Goal: Entertainment & Leisure: Consume media (video, audio)

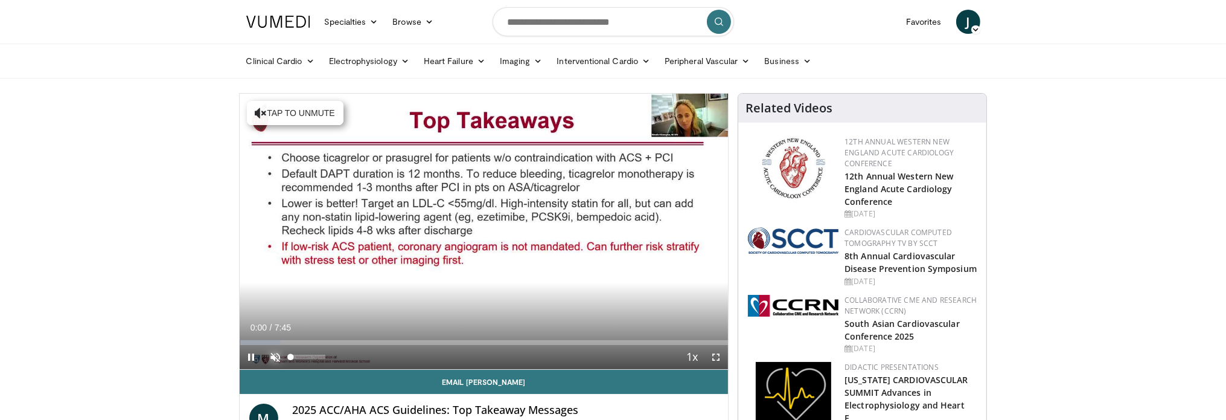
click at [275, 355] on span "Video Player" at bounding box center [276, 357] width 24 height 24
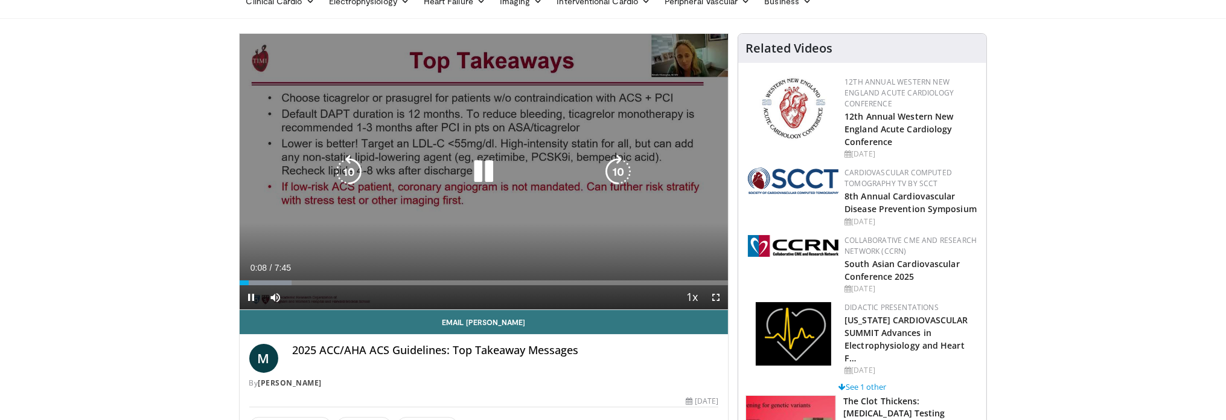
scroll to position [60, 0]
drag, startPoint x: 710, startPoint y: 291, endPoint x: 710, endPoint y: 366, distance: 74.9
click at [710, 291] on span "Video Player" at bounding box center [716, 296] width 24 height 24
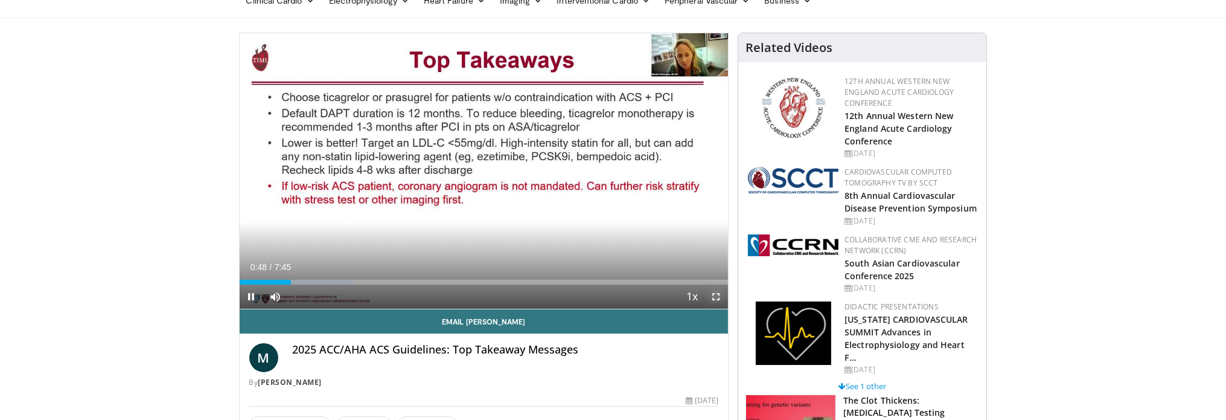
click at [712, 293] on span "Video Player" at bounding box center [716, 296] width 24 height 24
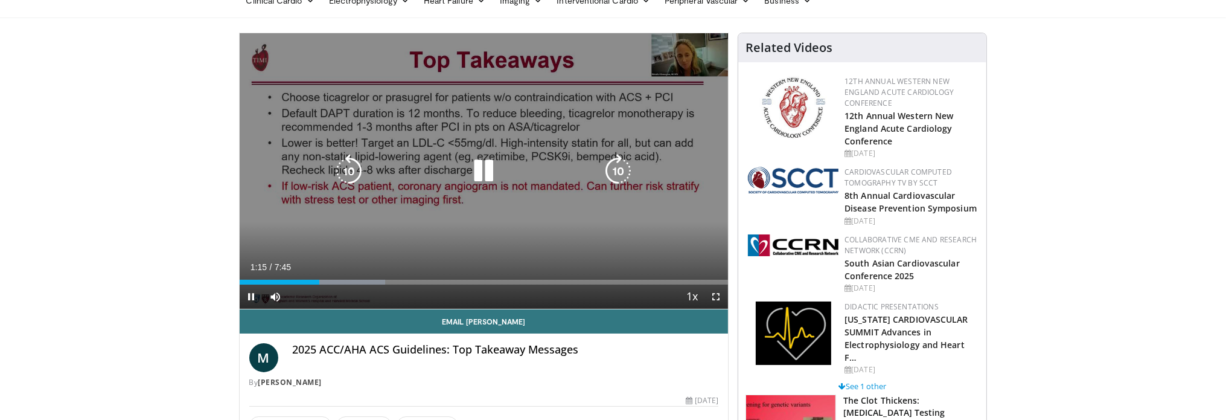
click at [487, 176] on icon "Video Player" at bounding box center [484, 171] width 34 height 34
click at [558, 126] on div "10 seconds Tap to unmute" at bounding box center [484, 170] width 489 height 275
click at [627, 170] on icon "Video Player" at bounding box center [618, 171] width 34 height 34
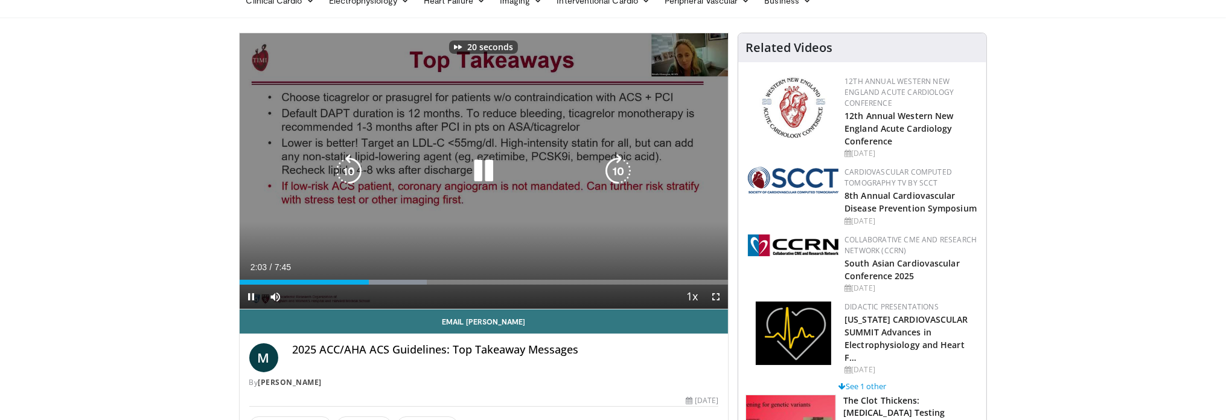
click at [627, 170] on icon "Video Player" at bounding box center [618, 171] width 34 height 34
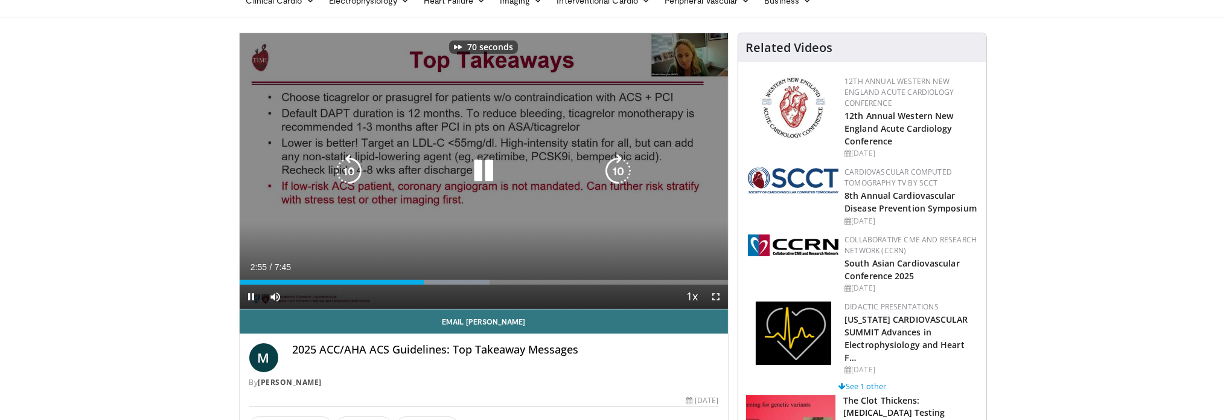
click at [627, 170] on icon "Video Player" at bounding box center [618, 171] width 34 height 34
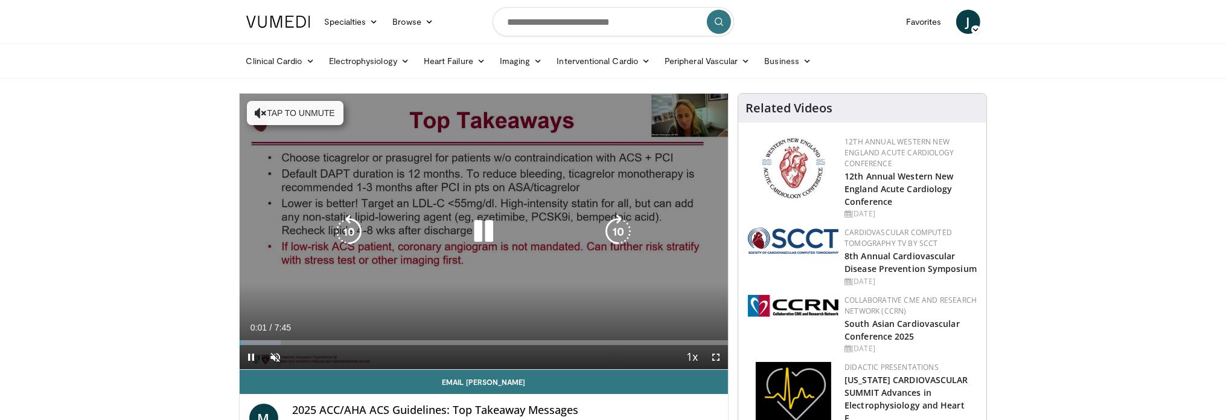
click at [490, 229] on icon "Video Player" at bounding box center [484, 231] width 34 height 34
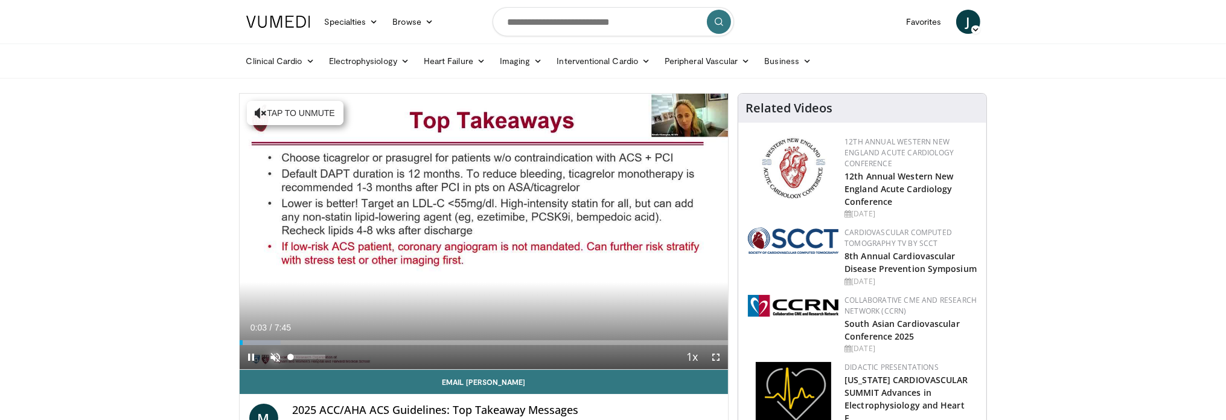
click at [275, 352] on span "Video Player" at bounding box center [276, 357] width 24 height 24
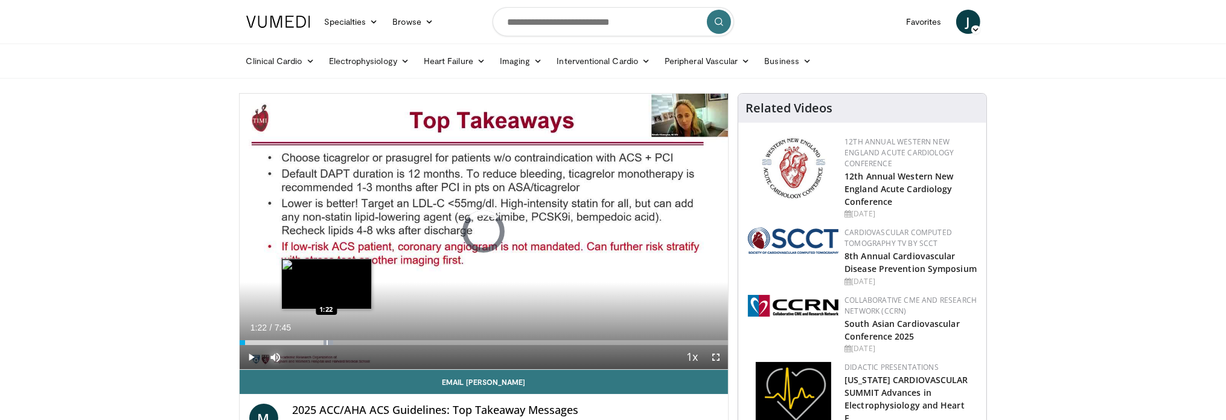
click at [326, 337] on div "Loaded : 19.17% 0:05 1:22" at bounding box center [484, 338] width 489 height 11
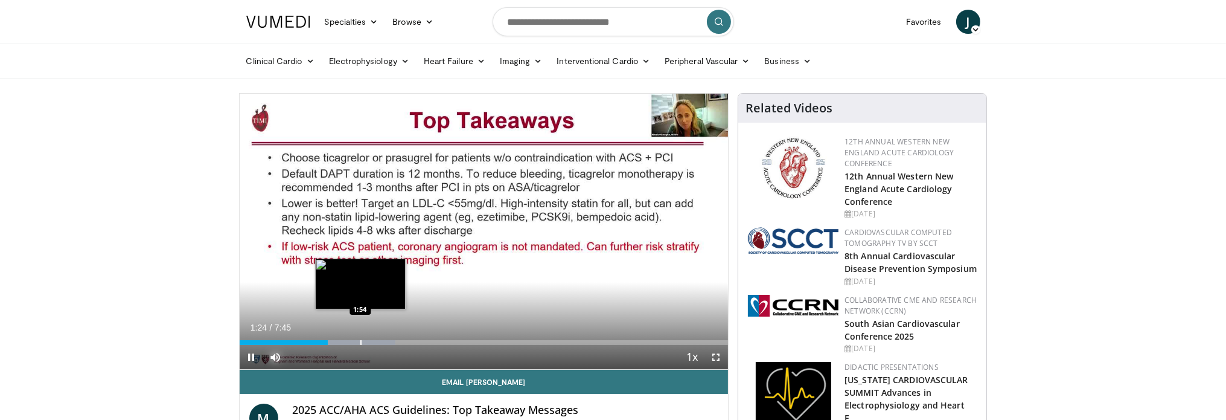
click at [359, 338] on div "Loaded : 31.97% 1:24 1:54" at bounding box center [484, 338] width 489 height 11
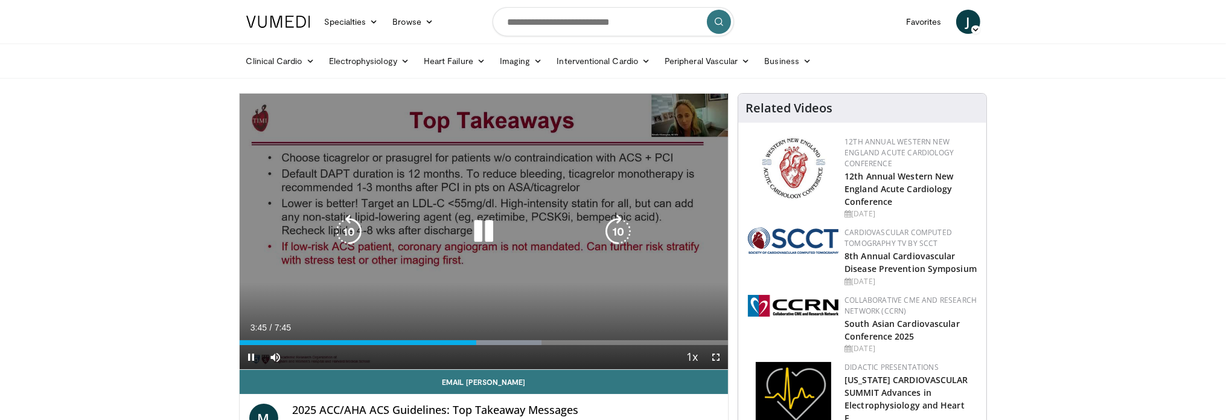
click at [482, 226] on icon "Video Player" at bounding box center [484, 231] width 34 height 34
